Goal: Information Seeking & Learning: Learn about a topic

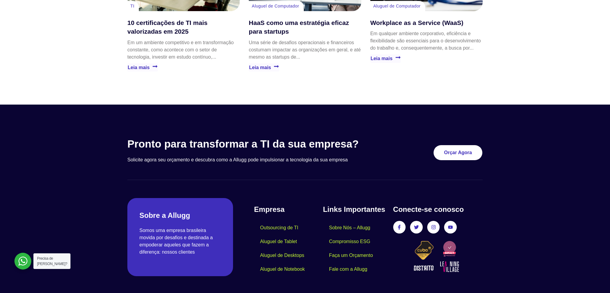
scroll to position [1717, 0]
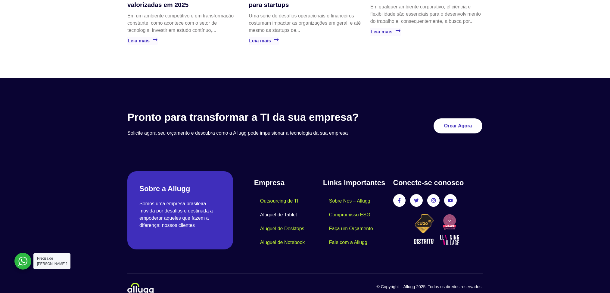
click at [289, 208] on link "Aluguel de Tablet" at bounding box center [278, 215] width 49 height 14
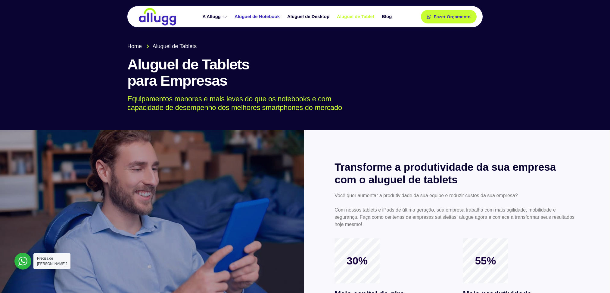
click at [255, 18] on link "Aluguel de Notebook" at bounding box center [257, 16] width 53 height 11
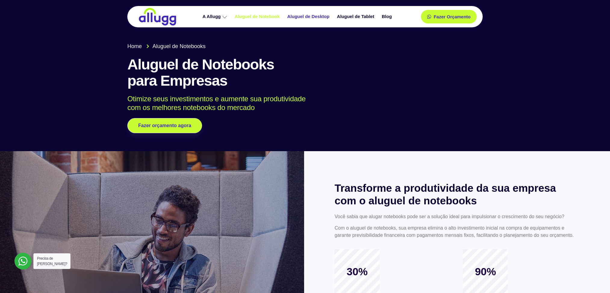
click at [317, 18] on link "Aluguel de Desktop" at bounding box center [309, 16] width 50 height 11
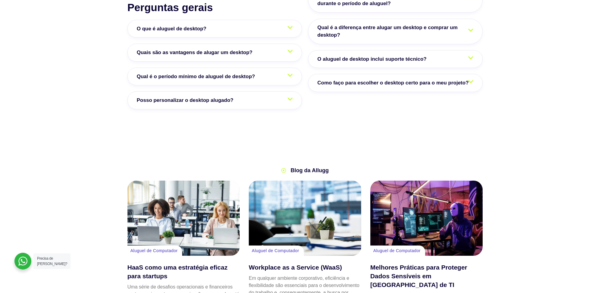
scroll to position [1053, 0]
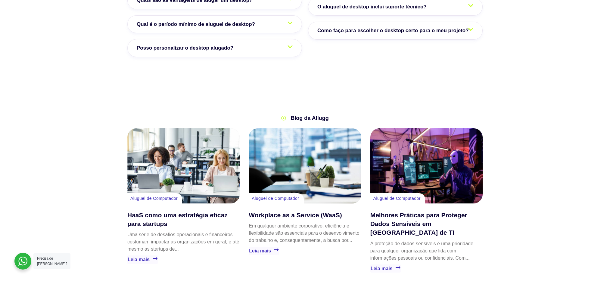
click at [199, 50] on span "Posso personalizar o desktop alugado?" at bounding box center [187, 48] width 100 height 8
